Goal: Information Seeking & Learning: Learn about a topic

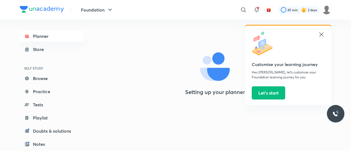
click at [319, 31] on icon at bounding box center [321, 34] width 7 height 7
